Goal: Transaction & Acquisition: Obtain resource

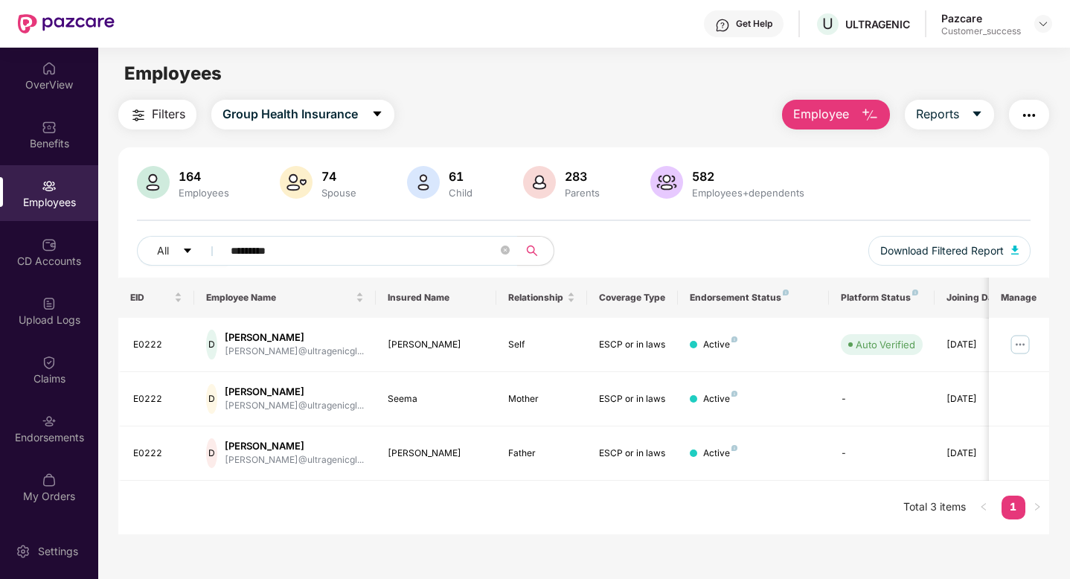
click at [1045, 24] on img at bounding box center [1043, 24] width 12 height 12
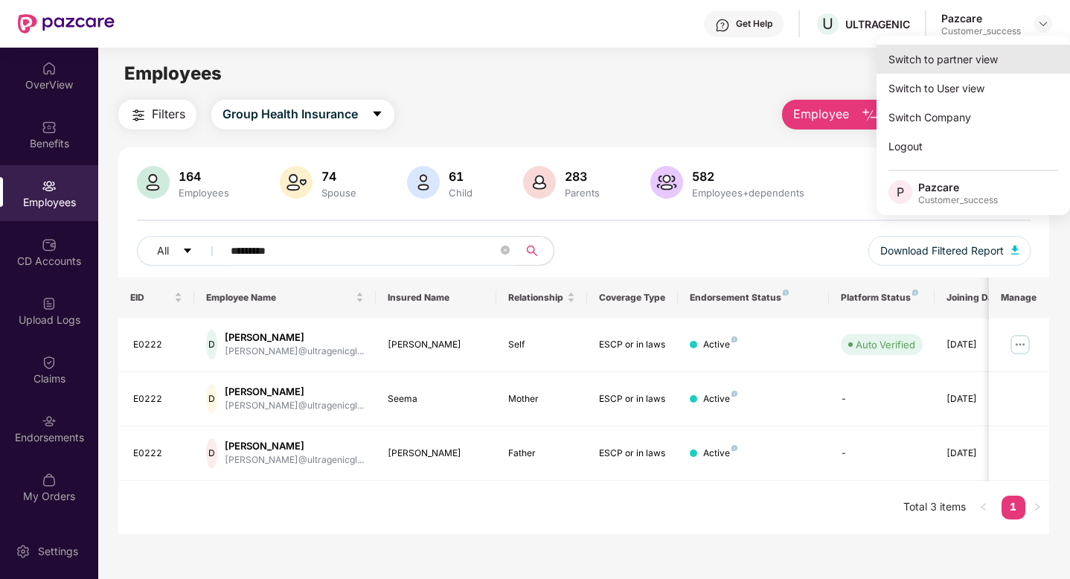
click at [938, 70] on div "Switch to partner view" at bounding box center [972, 59] width 193 height 29
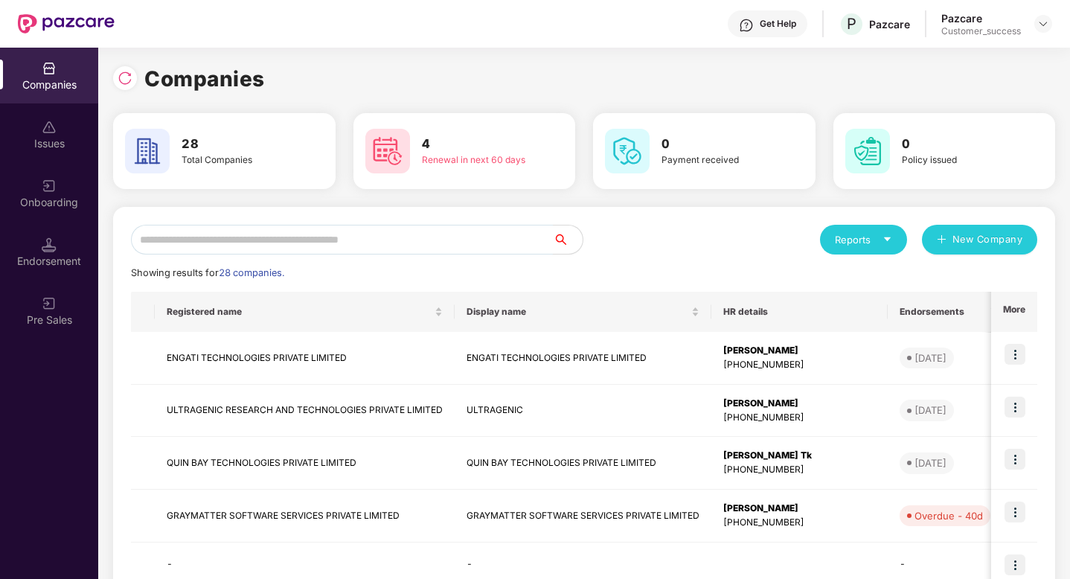
click at [328, 235] on input "text" at bounding box center [342, 240] width 422 height 30
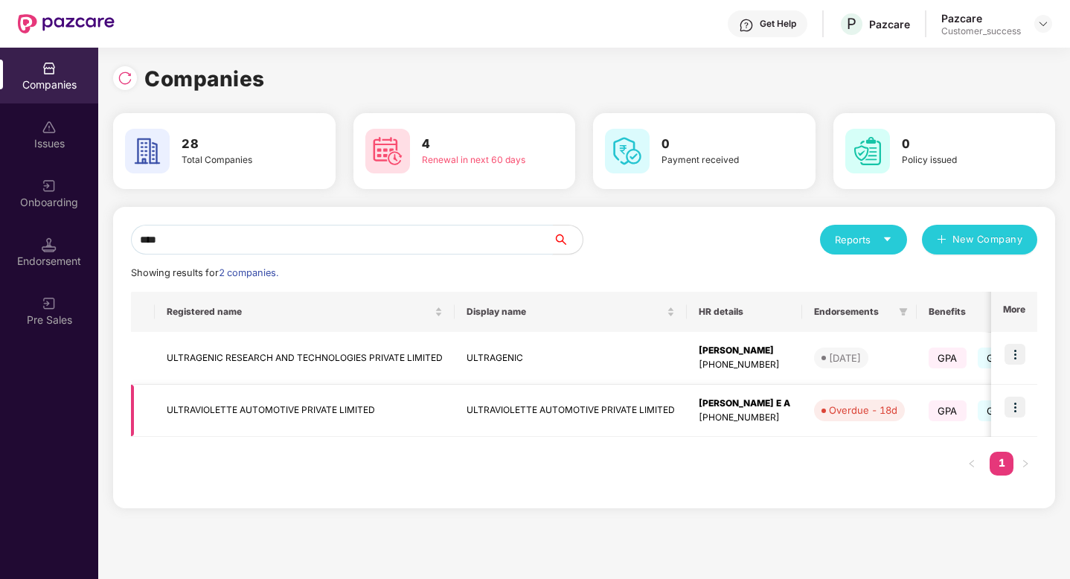
type input "****"
click at [405, 414] on td "ULTRAVIOLETTE AUTOMOTIVE PRIVATE LIMITED" at bounding box center [305, 411] width 300 height 53
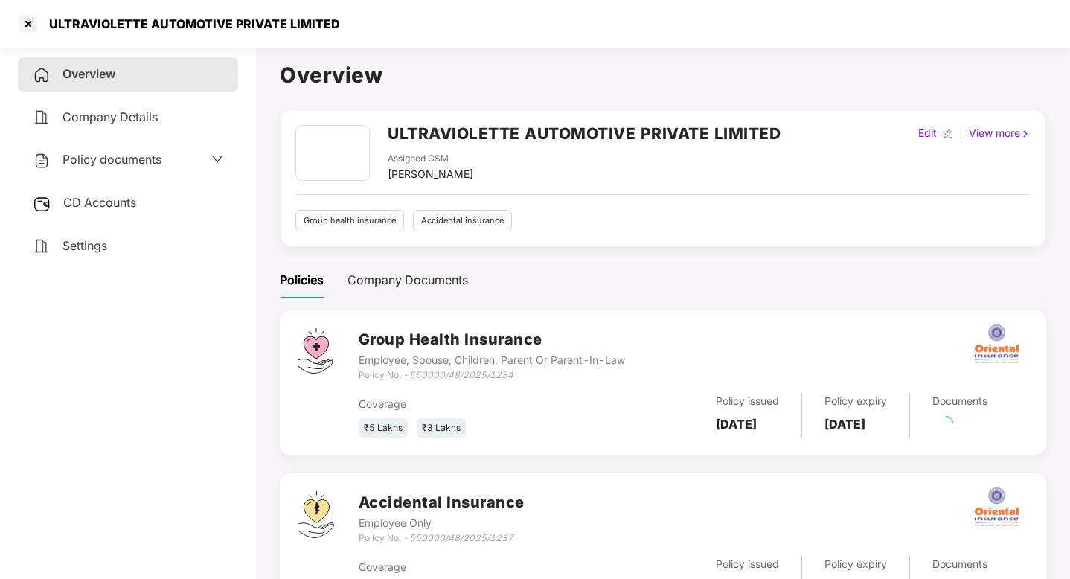
click at [161, 168] on div "Policy documents" at bounding box center [97, 159] width 129 height 19
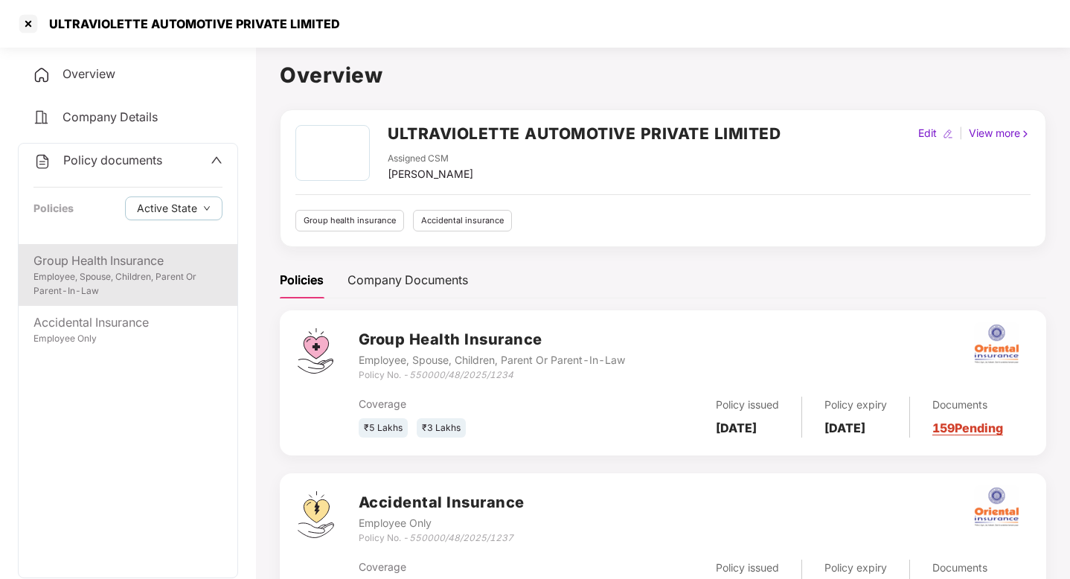
click at [109, 268] on div "Group Health Insurance" at bounding box center [127, 260] width 189 height 19
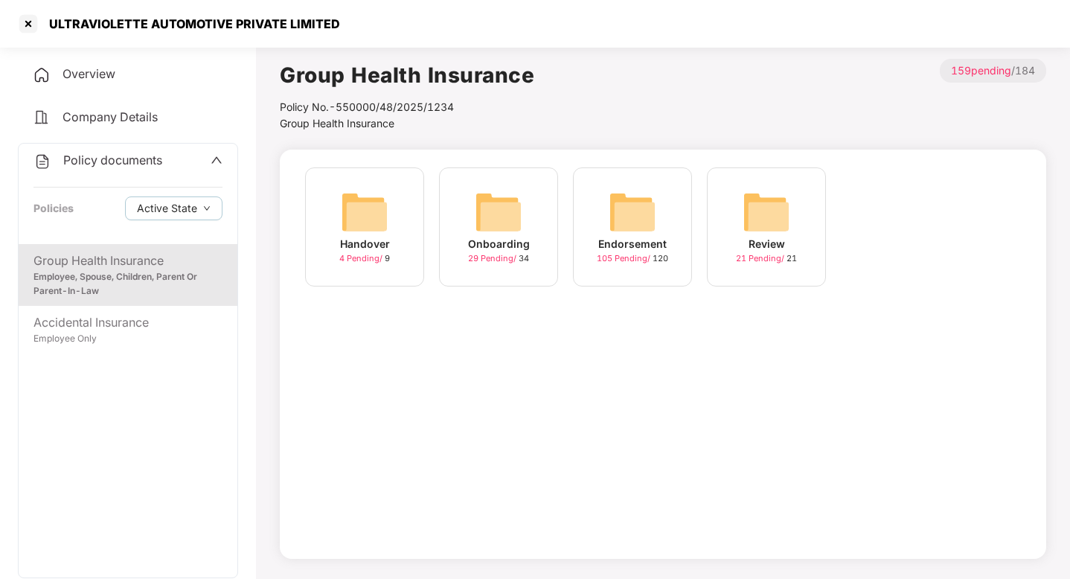
click at [513, 238] on div "Onboarding" at bounding box center [499, 244] width 62 height 16
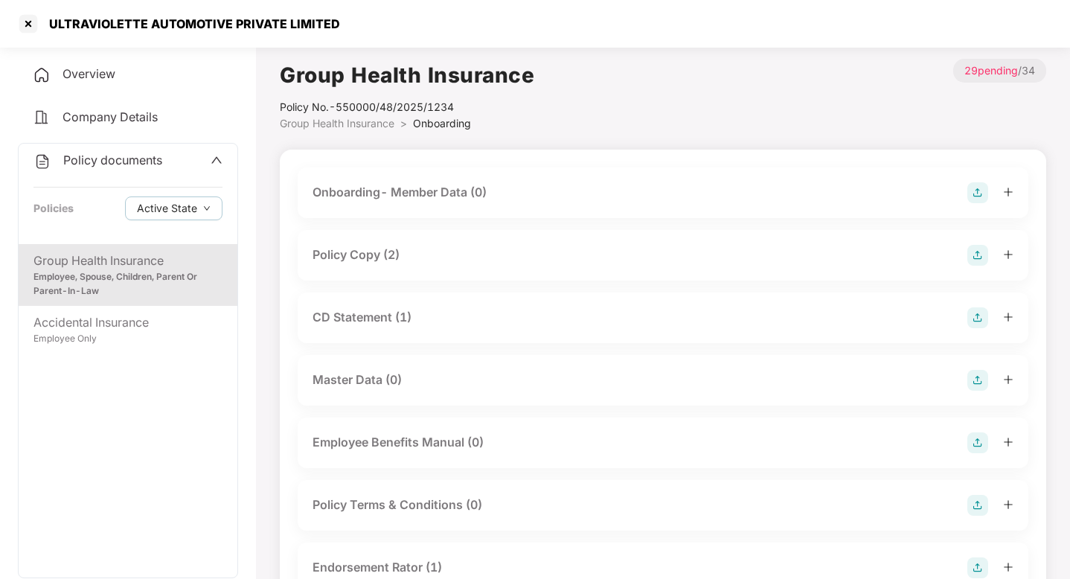
click at [370, 263] on div "Policy Copy (2)" at bounding box center [355, 255] width 87 height 19
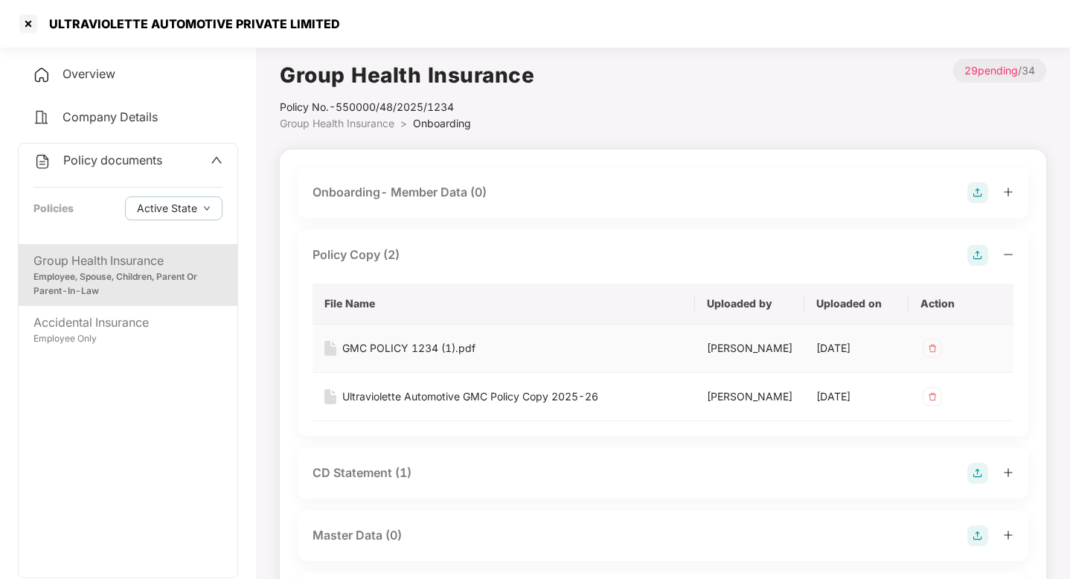
click at [376, 349] on div "GMC POLICY 1234 (1).pdf" at bounding box center [408, 348] width 133 height 16
